Goal: Task Accomplishment & Management: Manage account settings

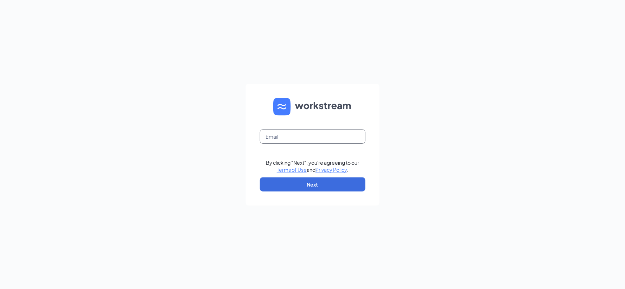
click at [307, 136] on input "text" at bounding box center [312, 136] width 105 height 14
type input "[EMAIL_ADDRESS][DOMAIN_NAME]"
click at [317, 182] on button "Next" at bounding box center [312, 184] width 105 height 14
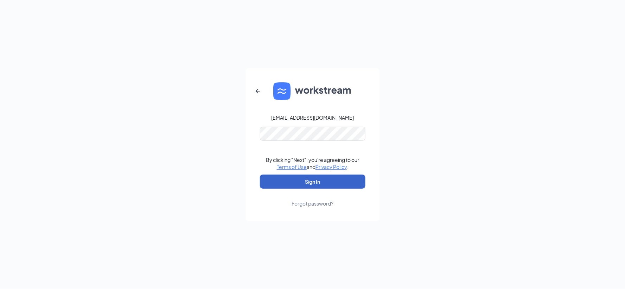
click at [325, 180] on button "Sign In" at bounding box center [312, 181] width 105 height 14
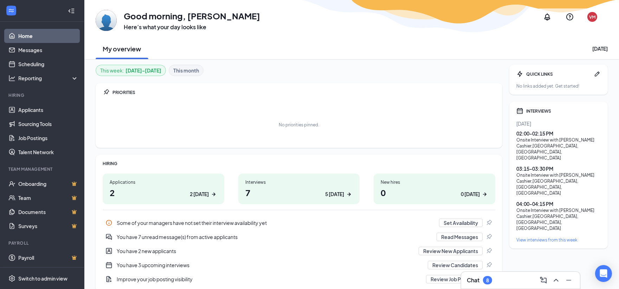
click at [543, 237] on div "View interviews from this week" at bounding box center [558, 240] width 84 height 6
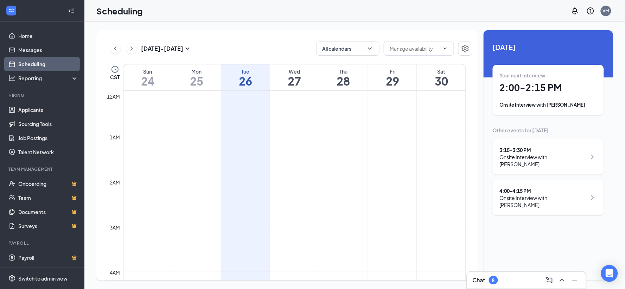
scroll to position [346, 0]
click at [572, 105] on div "Onsite Interview with [PERSON_NAME]" at bounding box center [548, 104] width 97 height 7
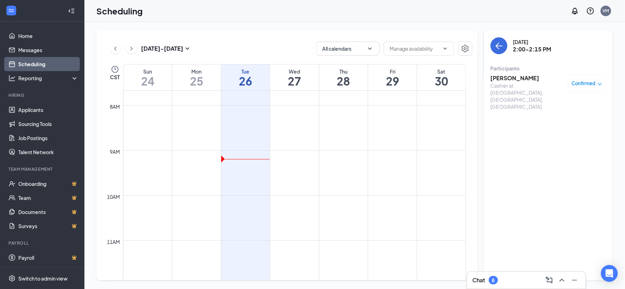
click at [526, 79] on h3 "[PERSON_NAME]" at bounding box center [527, 78] width 74 height 8
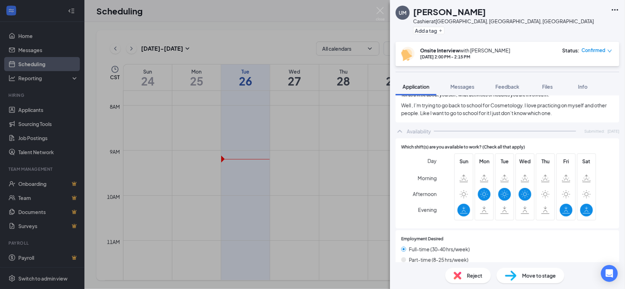
scroll to position [383, 0]
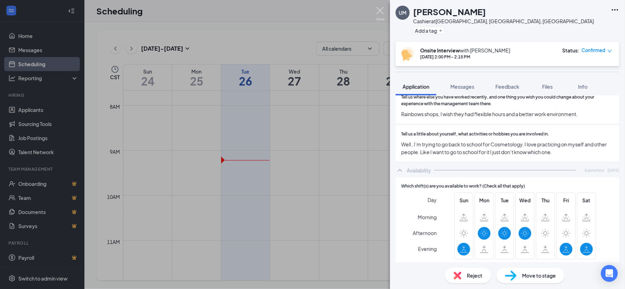
drag, startPoint x: 381, startPoint y: 11, endPoint x: 426, endPoint y: 83, distance: 85.5
click at [381, 11] on img at bounding box center [380, 14] width 9 height 14
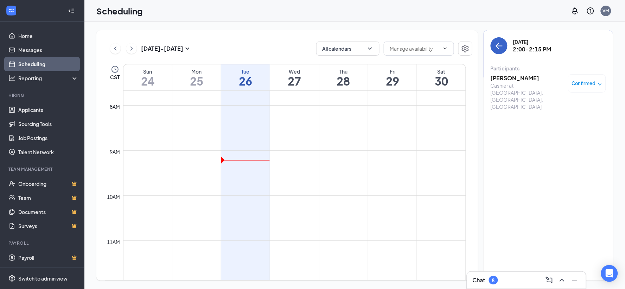
click at [503, 45] on icon "ArrowLeft" at bounding box center [499, 45] width 8 height 8
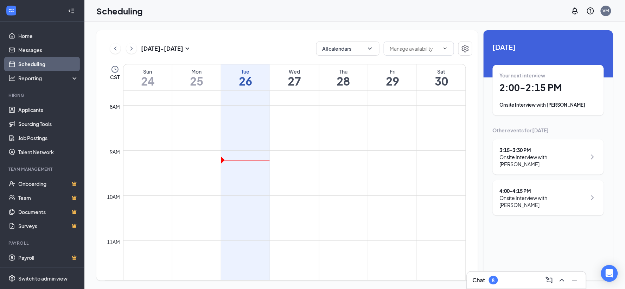
click at [543, 158] on div "Onsite Interview with [PERSON_NAME]" at bounding box center [543, 160] width 87 height 14
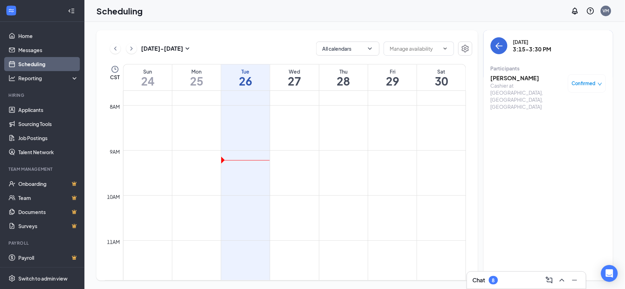
click at [511, 77] on h3 "[PERSON_NAME]" at bounding box center [527, 78] width 74 height 8
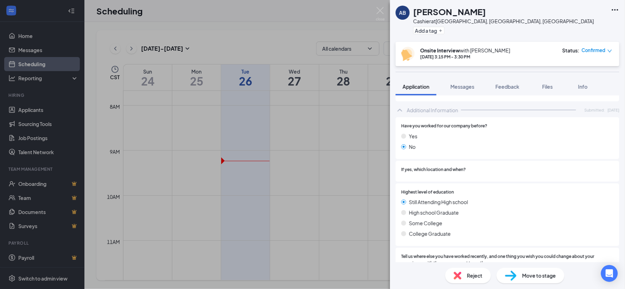
scroll to position [322, 0]
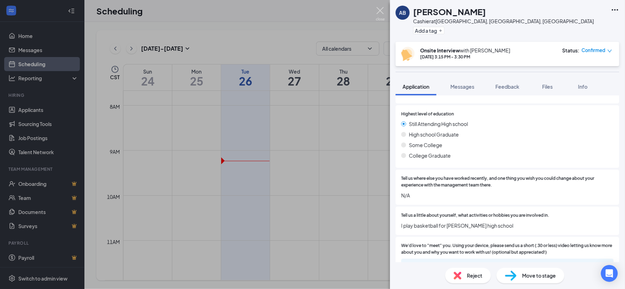
click at [381, 11] on img at bounding box center [380, 14] width 9 height 14
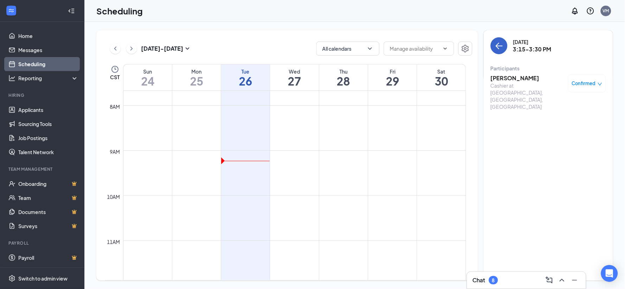
click at [501, 47] on icon "ArrowLeft" at bounding box center [499, 45] width 8 height 8
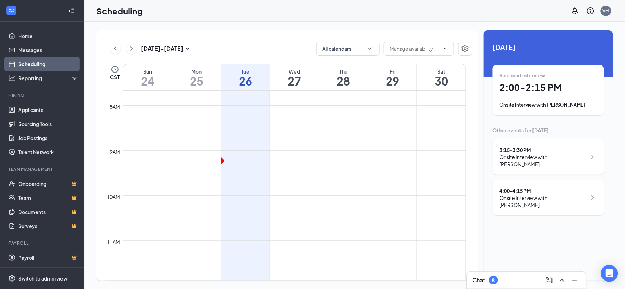
click at [525, 194] on div "Onsite Interview with [PERSON_NAME]" at bounding box center [543, 201] width 87 height 14
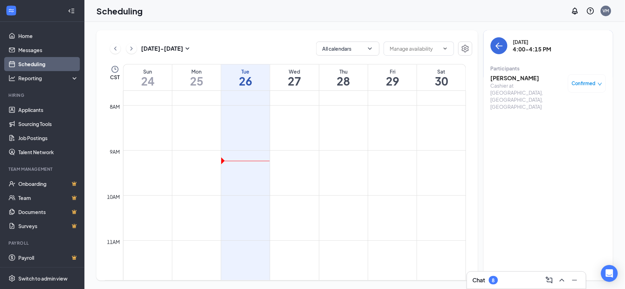
click at [512, 77] on h3 "[PERSON_NAME]" at bounding box center [527, 78] width 74 height 8
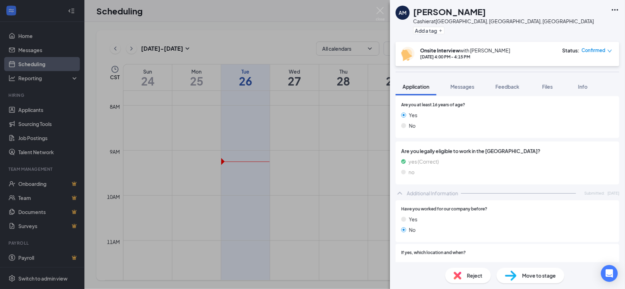
scroll to position [83, 0]
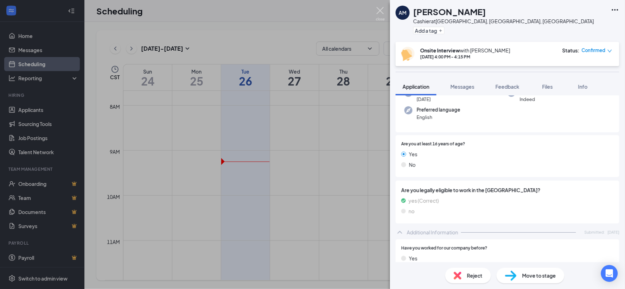
click at [383, 9] on img at bounding box center [380, 14] width 9 height 14
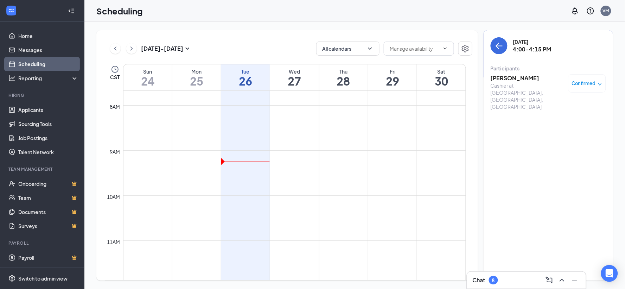
click at [490, 47] on div "[DATE] 4:00-4:15 PM Participants [PERSON_NAME] at [GEOGRAPHIC_DATA], [GEOGRAPHI…" at bounding box center [547, 155] width 129 height 250
click at [494, 46] on button "back-button" at bounding box center [498, 45] width 17 height 17
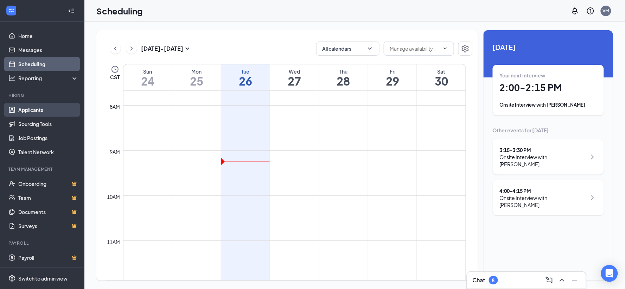
click at [41, 111] on link "Applicants" at bounding box center [48, 110] width 60 height 14
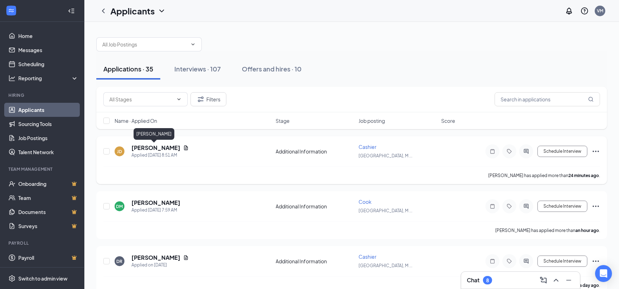
click at [149, 148] on h5 "[PERSON_NAME]" at bounding box center [155, 148] width 49 height 8
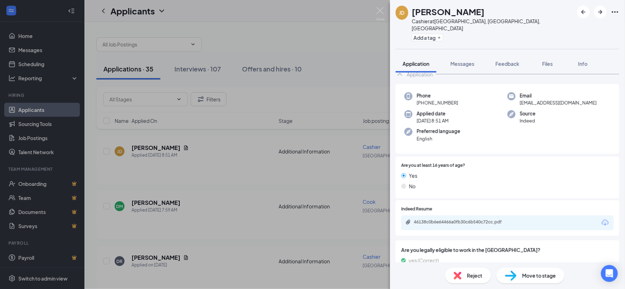
scroll to position [68, 0]
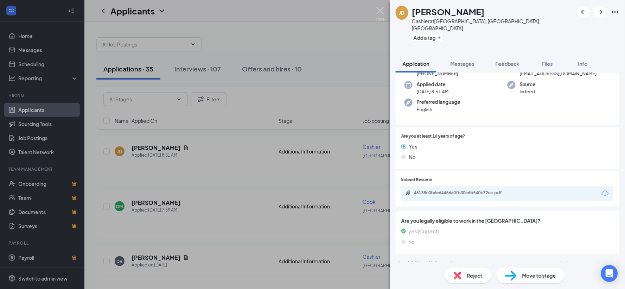
click at [381, 11] on img at bounding box center [380, 14] width 9 height 14
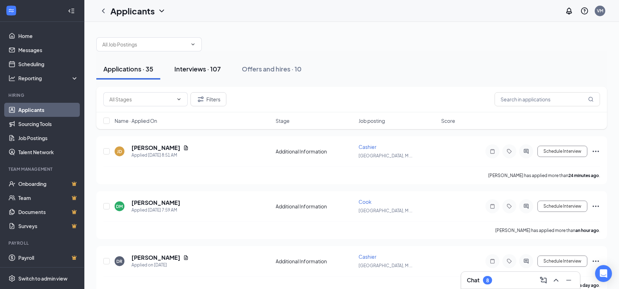
click at [203, 68] on div "Interviews · 107" at bounding box center [197, 68] width 46 height 9
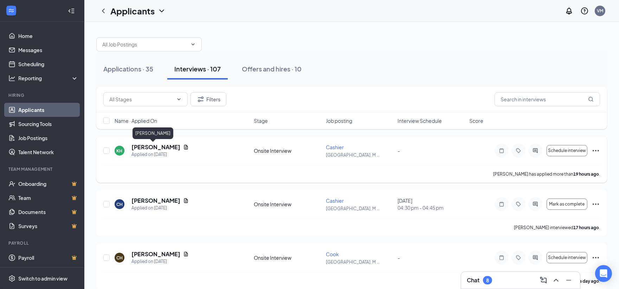
click at [146, 146] on h5 "[PERSON_NAME]" at bounding box center [155, 147] width 49 height 8
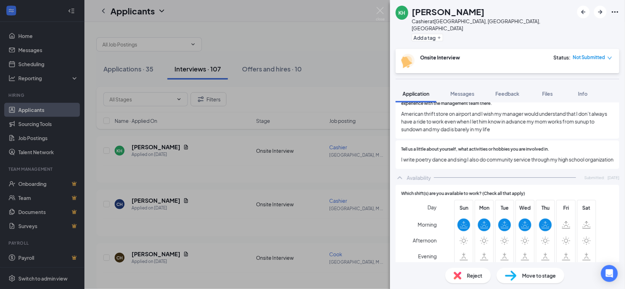
scroll to position [430, 0]
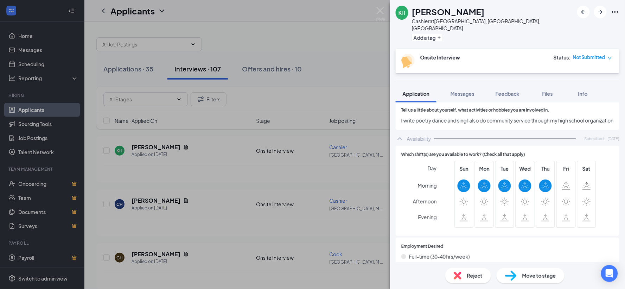
click at [466, 275] on div "Reject" at bounding box center [468, 275] width 46 height 15
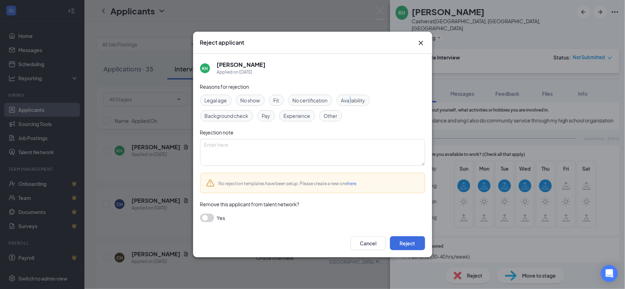
click at [356, 100] on span "Availability" at bounding box center [353, 100] width 24 height 8
click at [365, 100] on span "Availability" at bounding box center [353, 100] width 24 height 8
click at [349, 100] on span "Availability" at bounding box center [353, 100] width 24 height 8
click at [211, 217] on button "button" at bounding box center [207, 217] width 14 height 8
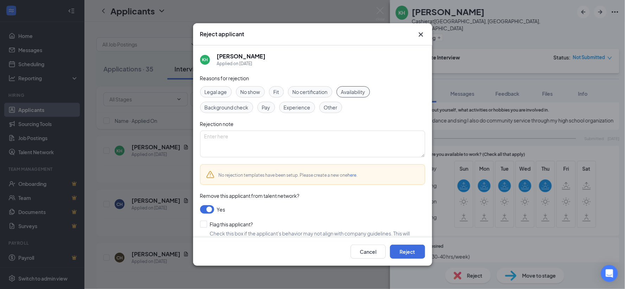
click at [301, 86] on div "No certification" at bounding box center [310, 91] width 44 height 11
click at [359, 92] on span "Availability" at bounding box center [353, 92] width 24 height 8
click at [319, 91] on span "No certification" at bounding box center [310, 92] width 35 height 8
click at [354, 92] on span "Availability" at bounding box center [353, 92] width 24 height 8
click at [405, 251] on button "Reject" at bounding box center [407, 251] width 35 height 14
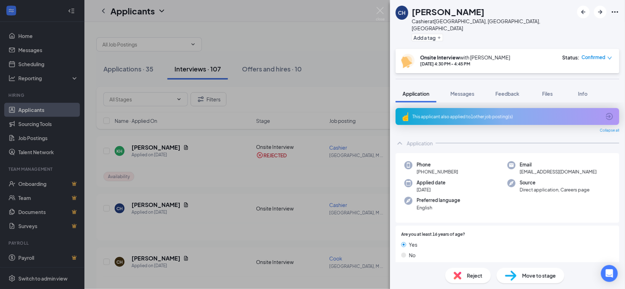
click at [380, 6] on div "CH [PERSON_NAME] Cashier at [GEOGRAPHIC_DATA], Mobile, AL Add a tag Onsite Inte…" at bounding box center [312, 144] width 625 height 289
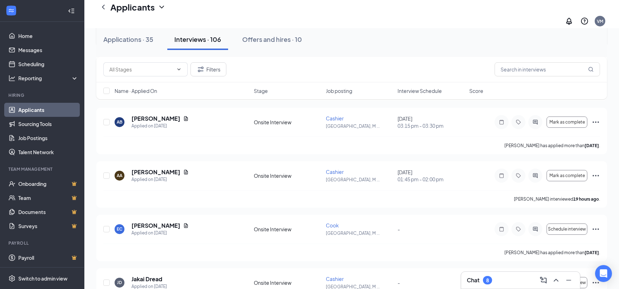
scroll to position [234, 0]
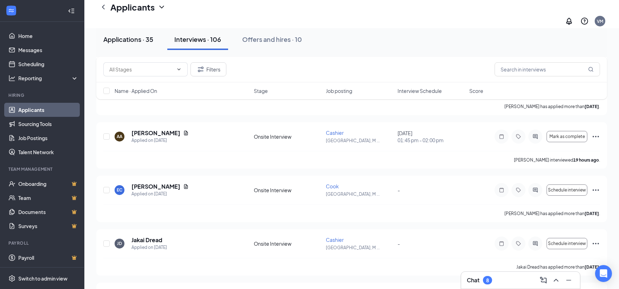
click at [133, 37] on div "Applications · 35" at bounding box center [128, 39] width 50 height 9
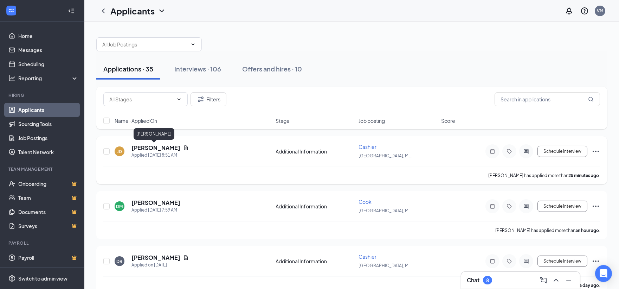
click at [154, 147] on h5 "[PERSON_NAME]" at bounding box center [155, 148] width 49 height 8
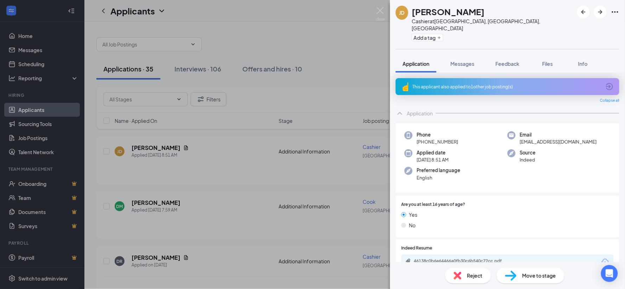
scroll to position [68, 0]
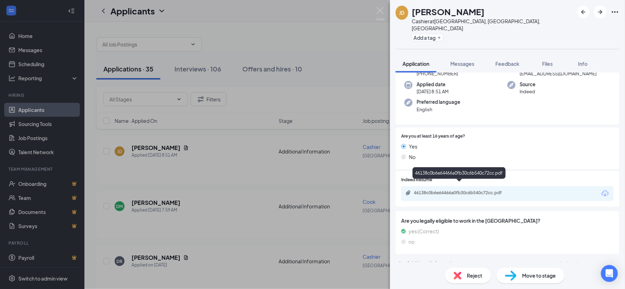
click at [433, 190] on div "46138c0b6e64466a0fb30c6b540c72cc.pdf" at bounding box center [463, 193] width 98 height 6
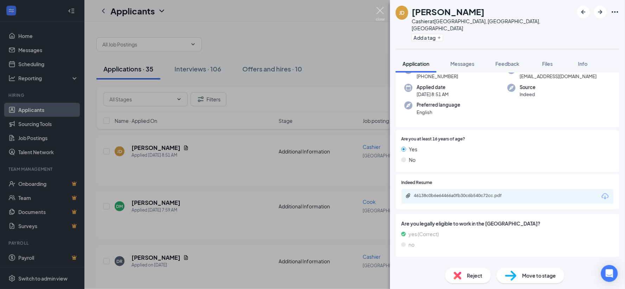
click at [379, 8] on img at bounding box center [380, 14] width 9 height 14
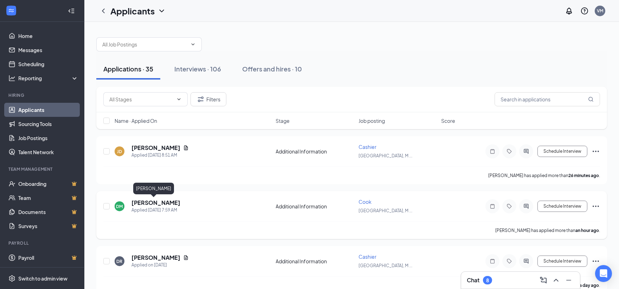
click at [153, 202] on h5 "[PERSON_NAME]" at bounding box center [155, 203] width 49 height 8
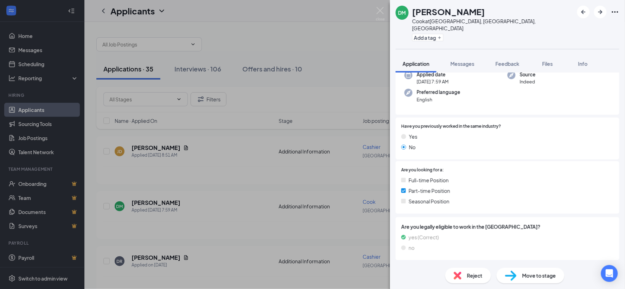
scroll to position [130, 0]
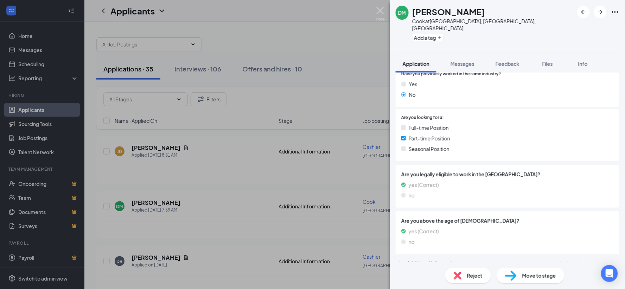
click at [381, 11] on img at bounding box center [380, 14] width 9 height 14
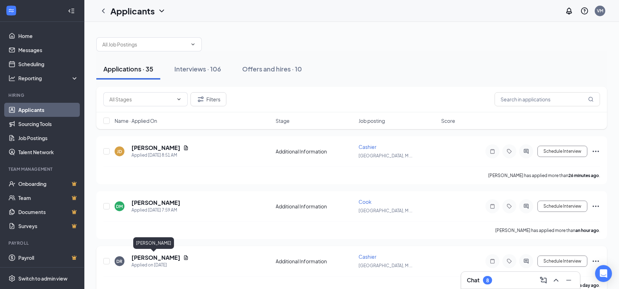
click at [163, 255] on h5 "[PERSON_NAME]" at bounding box center [155, 257] width 49 height 8
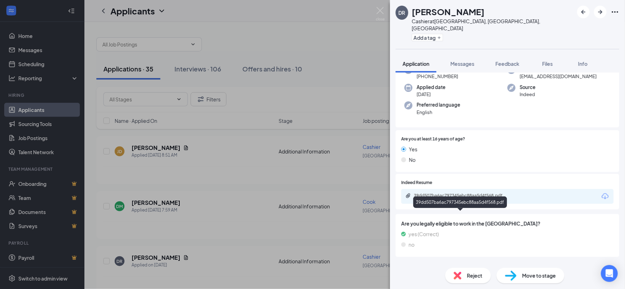
scroll to position [68, 0]
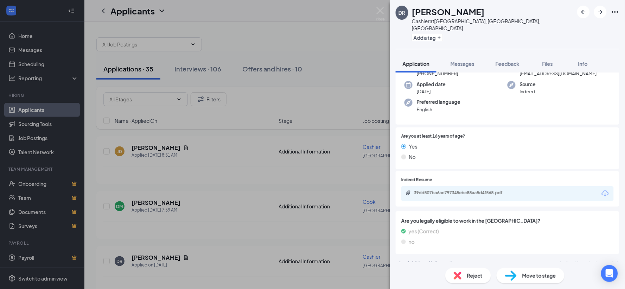
click at [448, 186] on div "39dd507ba6ac797345ebc88aa5d4f568.pdf" at bounding box center [507, 193] width 212 height 15
click at [443, 190] on div "39dd507ba6ac797345ebc88aa5d4f568.pdf" at bounding box center [463, 193] width 98 height 6
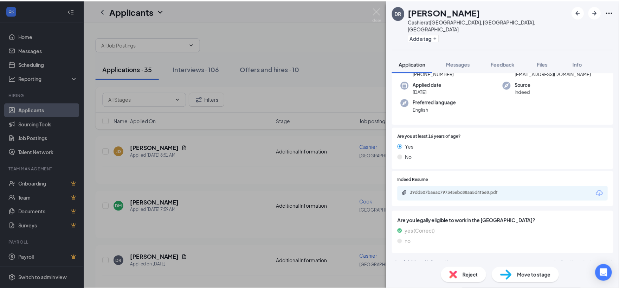
scroll to position [65, 0]
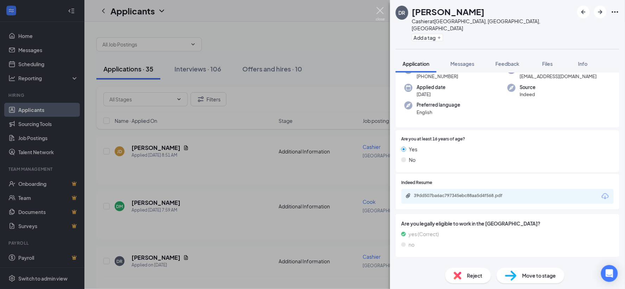
drag, startPoint x: 379, startPoint y: 11, endPoint x: 380, endPoint y: 27, distance: 16.2
click at [378, 10] on img at bounding box center [380, 14] width 9 height 14
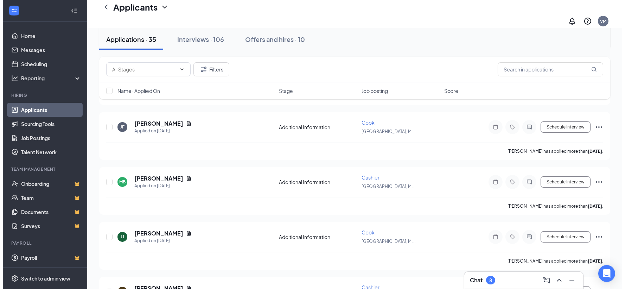
scroll to position [234, 0]
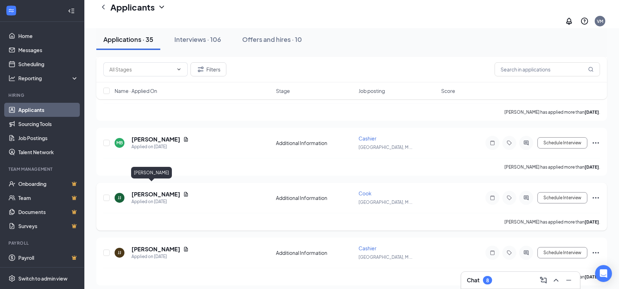
click at [147, 190] on h5 "[PERSON_NAME]" at bounding box center [155, 194] width 49 height 8
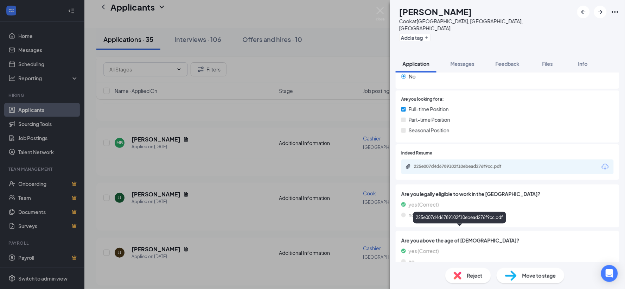
scroll to position [169, 0]
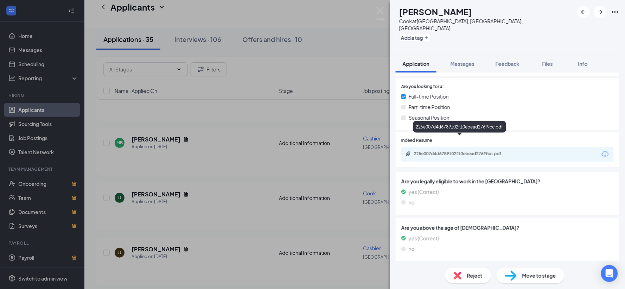
click at [433, 151] on div "225e007d4d6789102f10ebead276f9cc.pdf" at bounding box center [463, 154] width 98 height 6
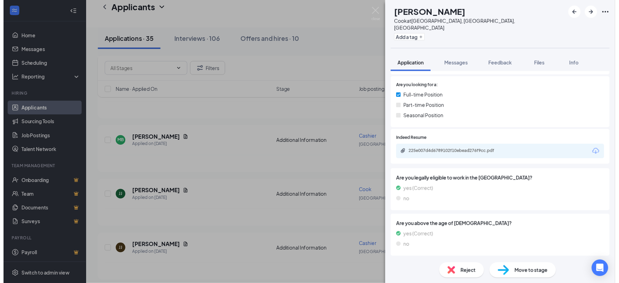
scroll to position [166, 0]
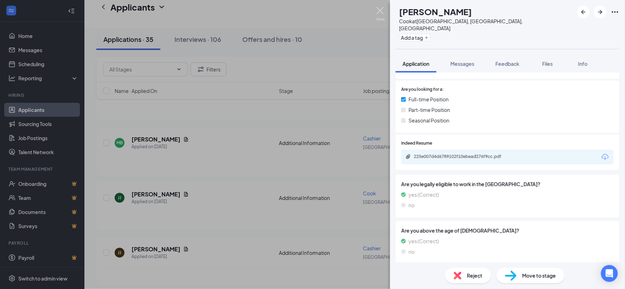
click at [378, 11] on img at bounding box center [380, 14] width 9 height 14
